Goal: Task Accomplishment & Management: Manage account settings

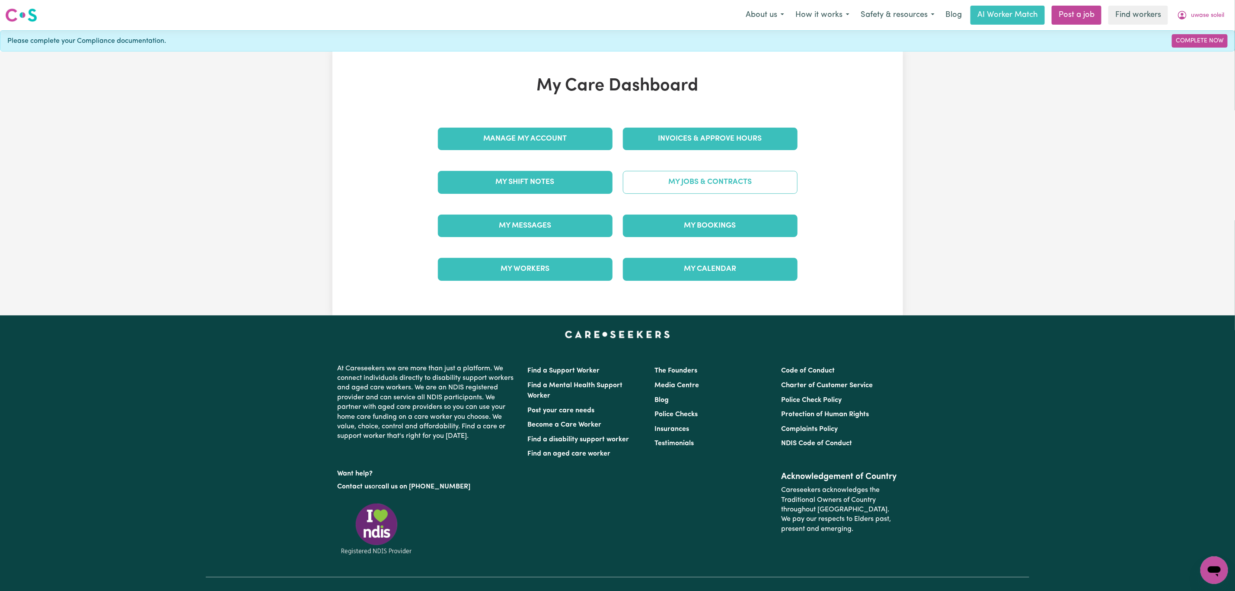
click at [693, 175] on link "My Jobs & Contracts" at bounding box center [710, 182] width 175 height 22
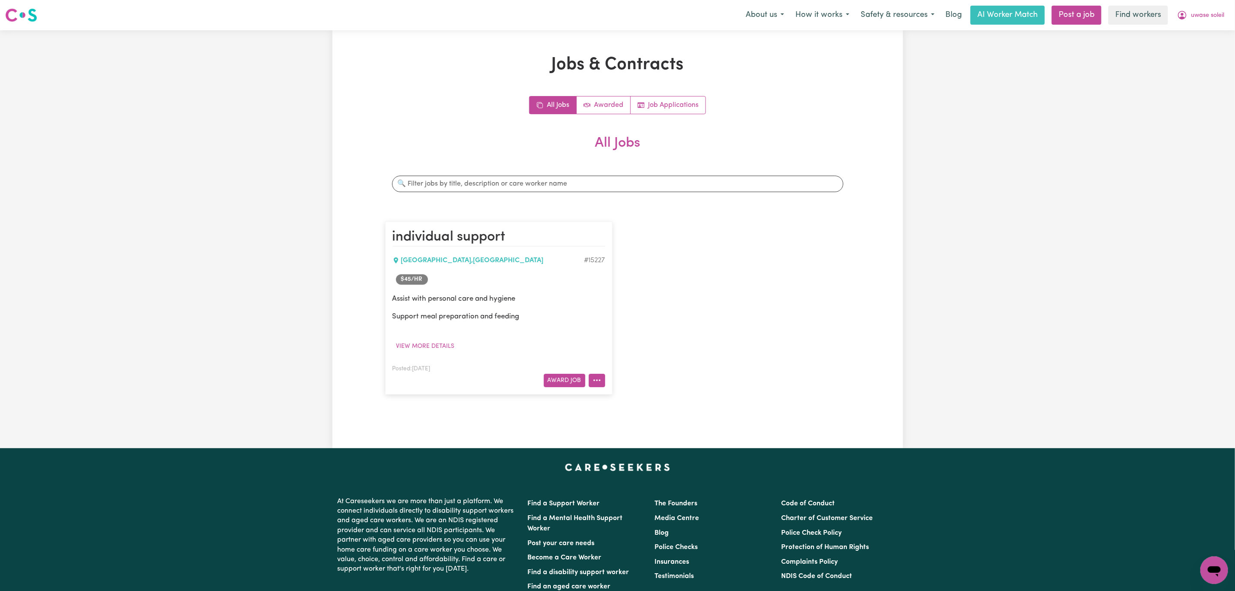
click at [597, 379] on icon "More options" at bounding box center [597, 380] width 9 height 9
click at [614, 452] on link "Delete Job" at bounding box center [623, 452] width 68 height 17
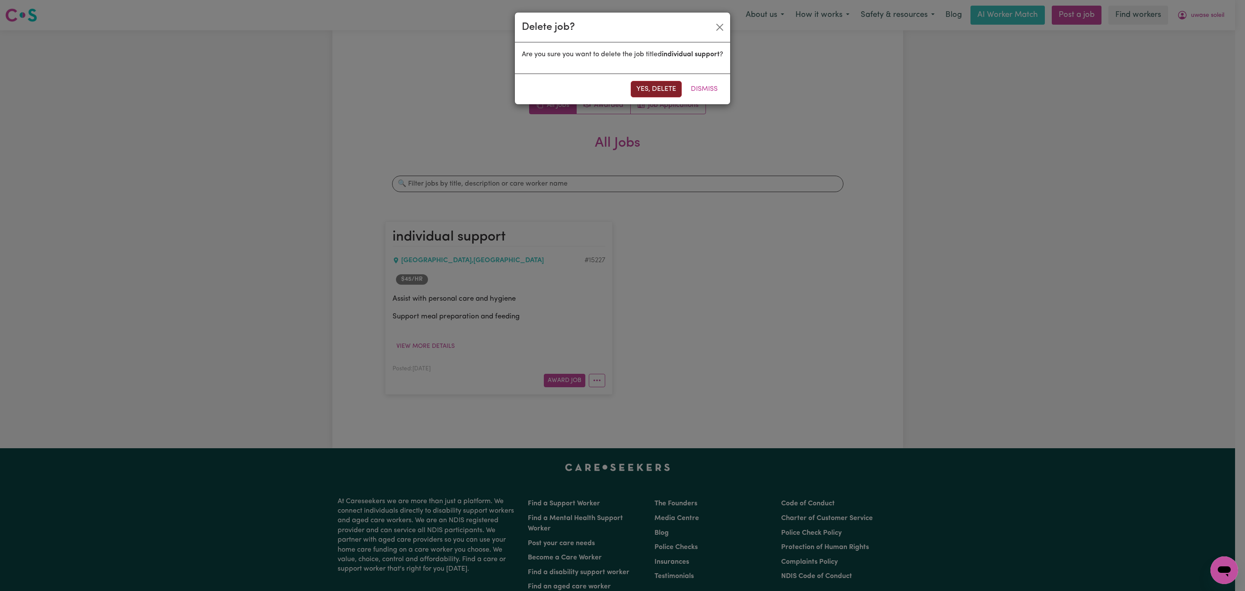
click at [637, 95] on button "Yes, delete" at bounding box center [656, 89] width 51 height 16
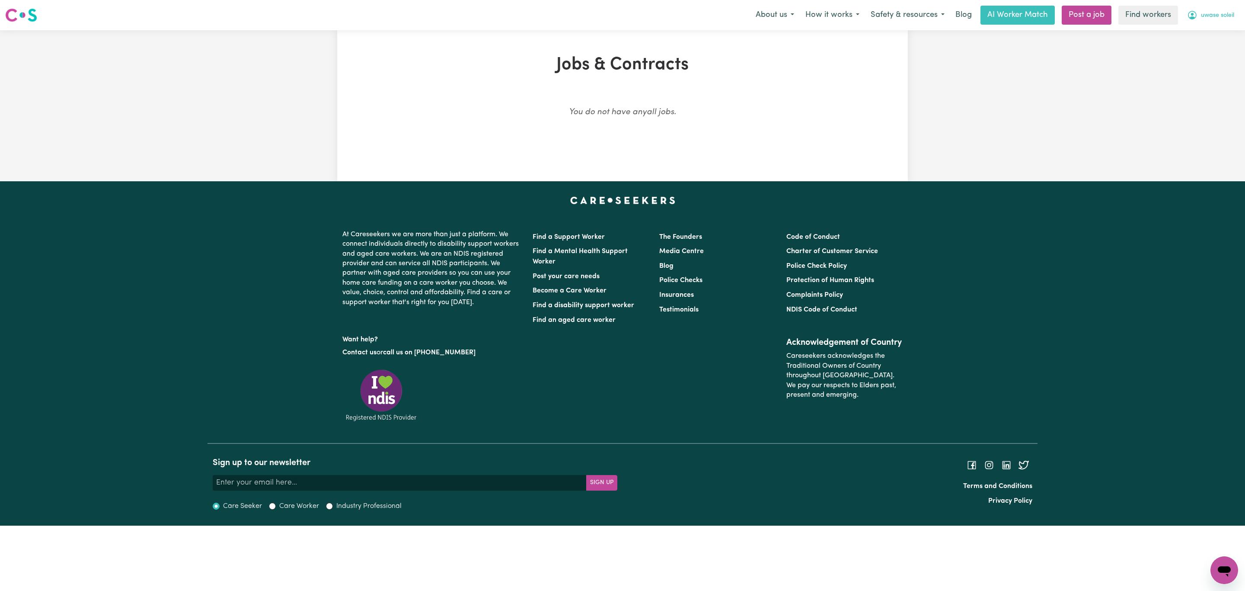
click at [1209, 17] on span "uwase soleil" at bounding box center [1217, 16] width 33 height 10
click at [1214, 54] on link "Logout" at bounding box center [1205, 50] width 68 height 16
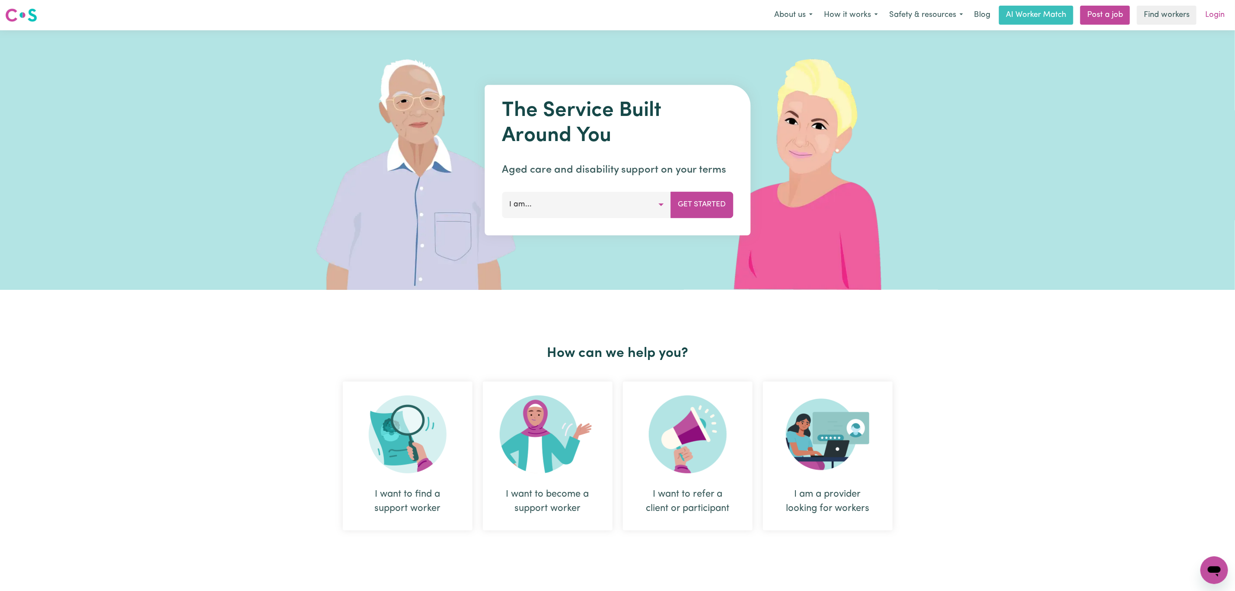
click at [1219, 11] on link "Login" at bounding box center [1215, 15] width 30 height 19
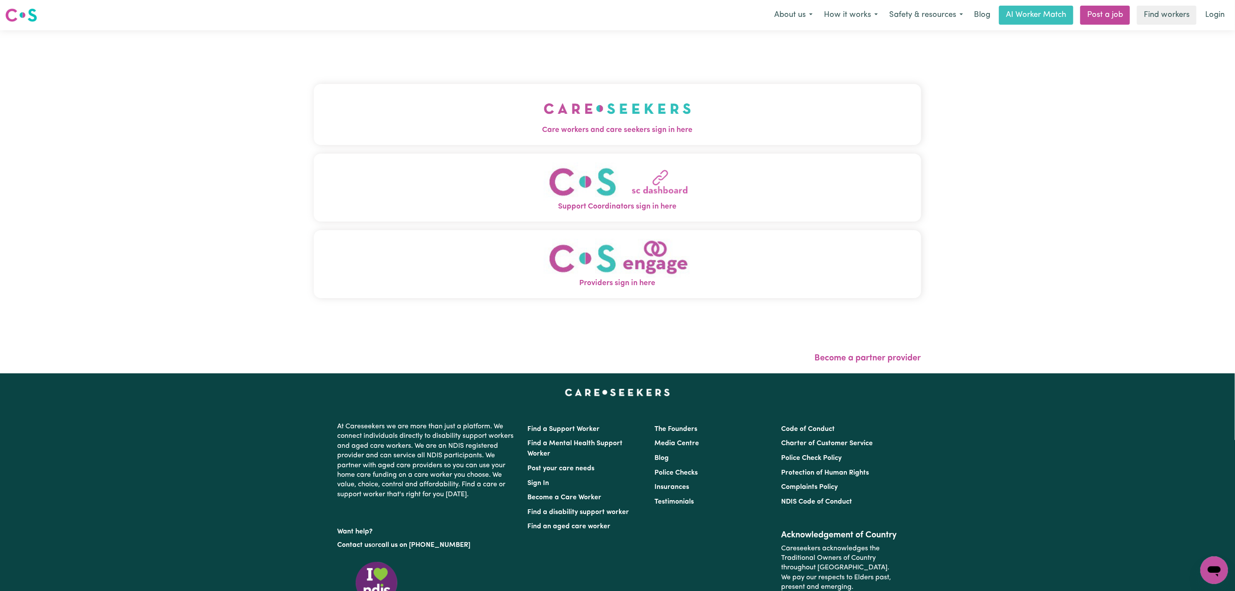
drag, startPoint x: 440, startPoint y: 65, endPoint x: 439, endPoint y: 69, distance: 4.5
click at [440, 65] on div "Care workers and care seekers sign in here Support Coordinators sign in here Pr…" at bounding box center [618, 195] width 608 height 295
click at [438, 87] on button "Care workers and care seekers sign in here" at bounding box center [618, 114] width 608 height 61
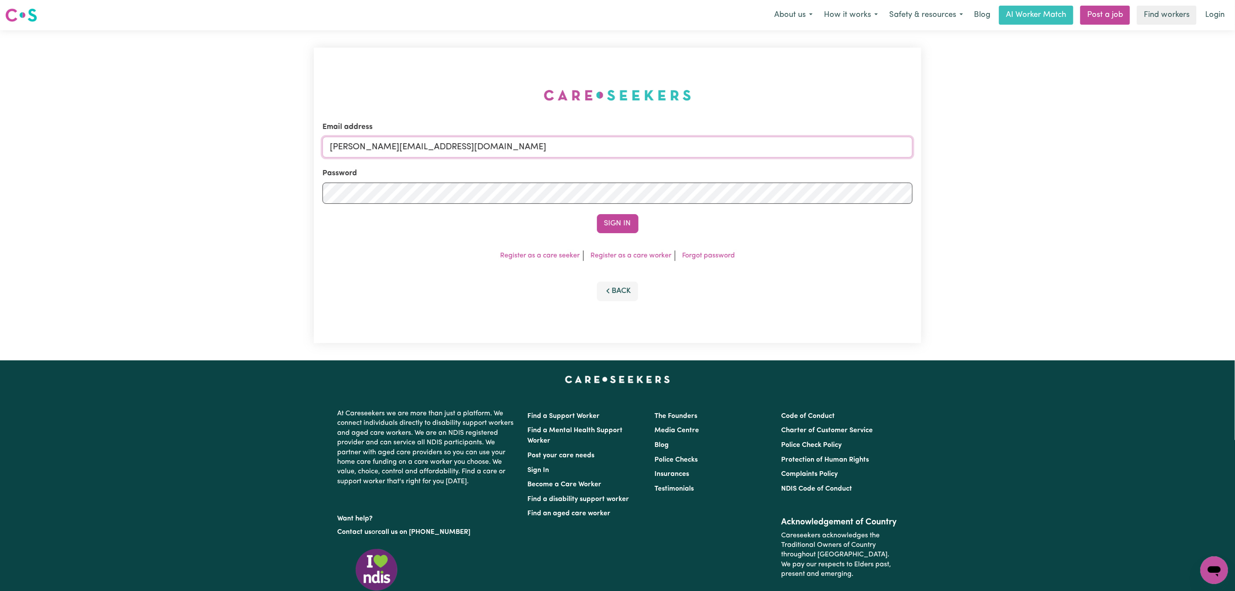
click at [445, 142] on input "mikayla+engage@careseekers.com.au" at bounding box center [618, 147] width 590 height 21
drag, startPoint x: 375, startPoint y: 150, endPoint x: 724, endPoint y: 168, distance: 349.8
click at [728, 166] on form "Email address superuser~mikayla@careseekers.com.au Password Sign In" at bounding box center [618, 178] width 590 height 112
type input "superuser~scullymegan@yahoo.com.au"
click at [602, 226] on button "Sign In" at bounding box center [618, 223] width 42 height 19
